Goal: Task Accomplishment & Management: Complete application form

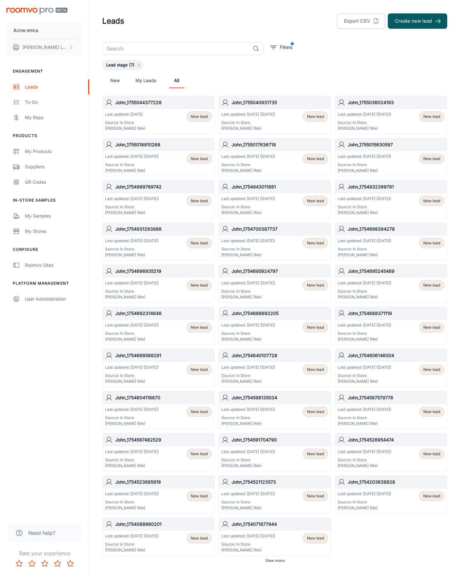
click at [417, 21] on button "Create new lead" at bounding box center [417, 20] width 59 height 15
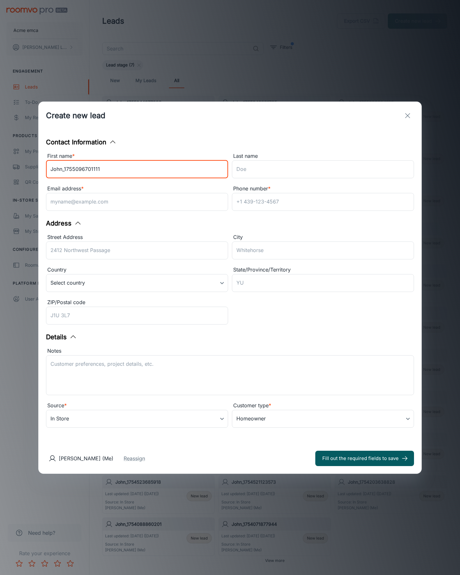
type input "John_1755096701111"
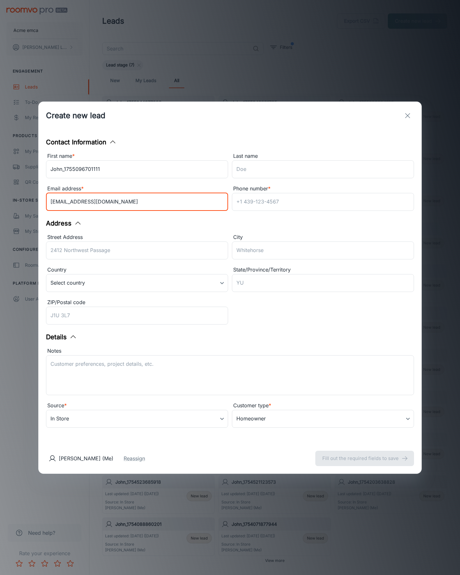
type input "[EMAIL_ADDRESS][DOMAIN_NAME]"
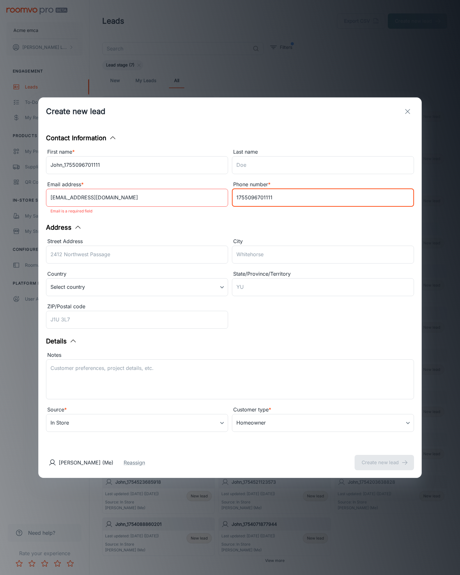
type input "1755096701111"
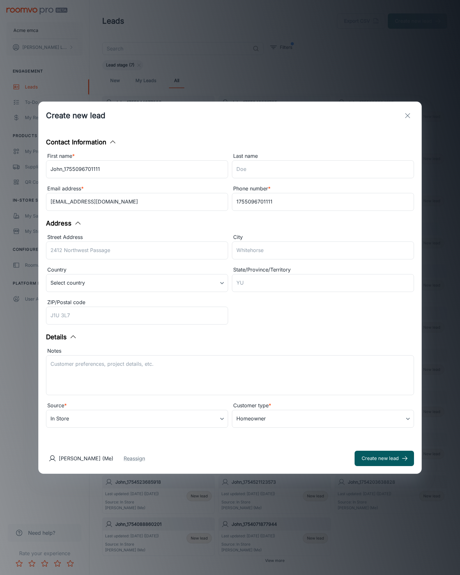
click at [384, 458] on button "Create new lead" at bounding box center [383, 458] width 59 height 15
